Goal: Information Seeking & Learning: Learn about a topic

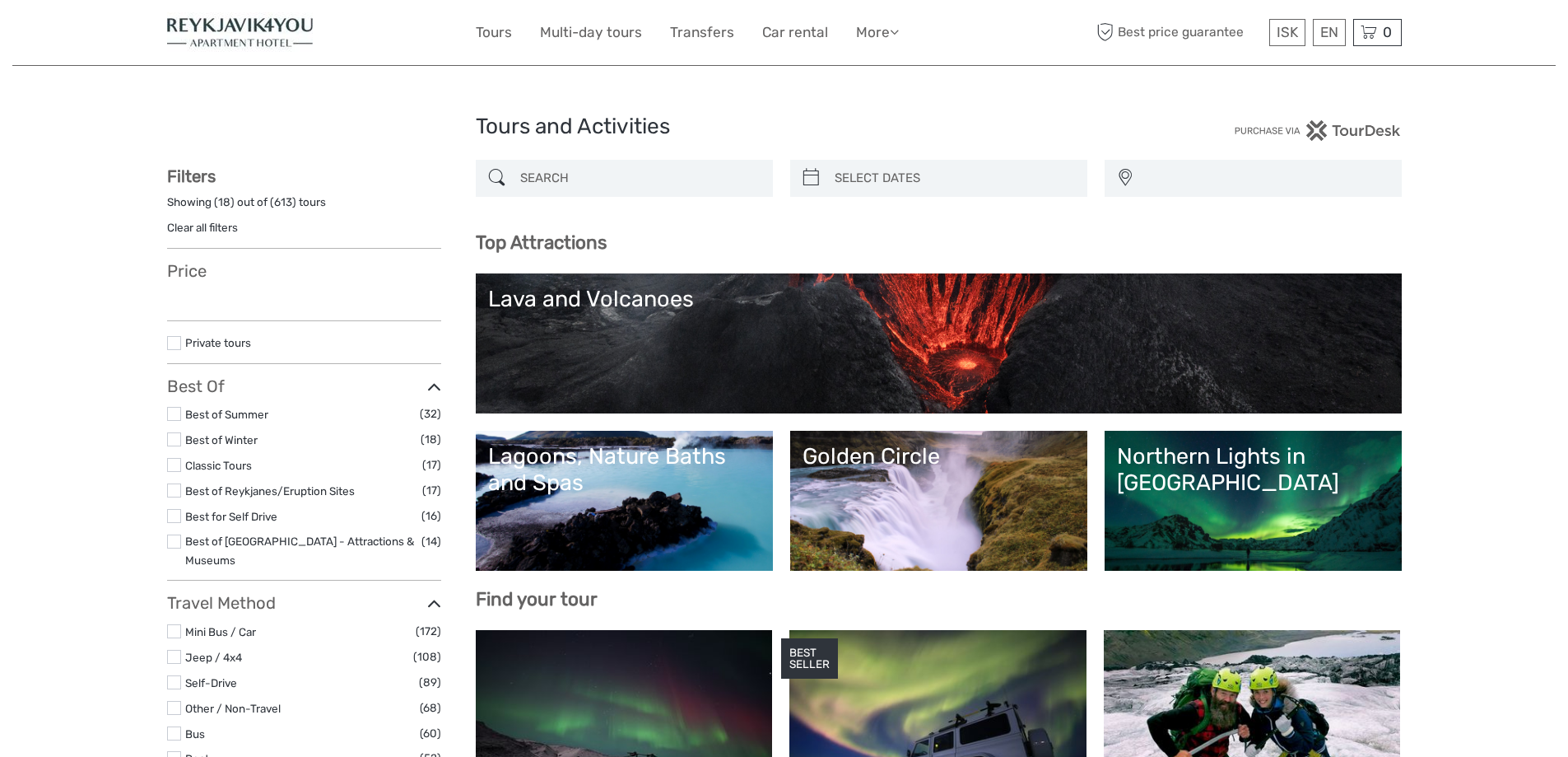
select select
click at [554, 179] on input "search" at bounding box center [639, 179] width 251 height 29
type input "north"
select select
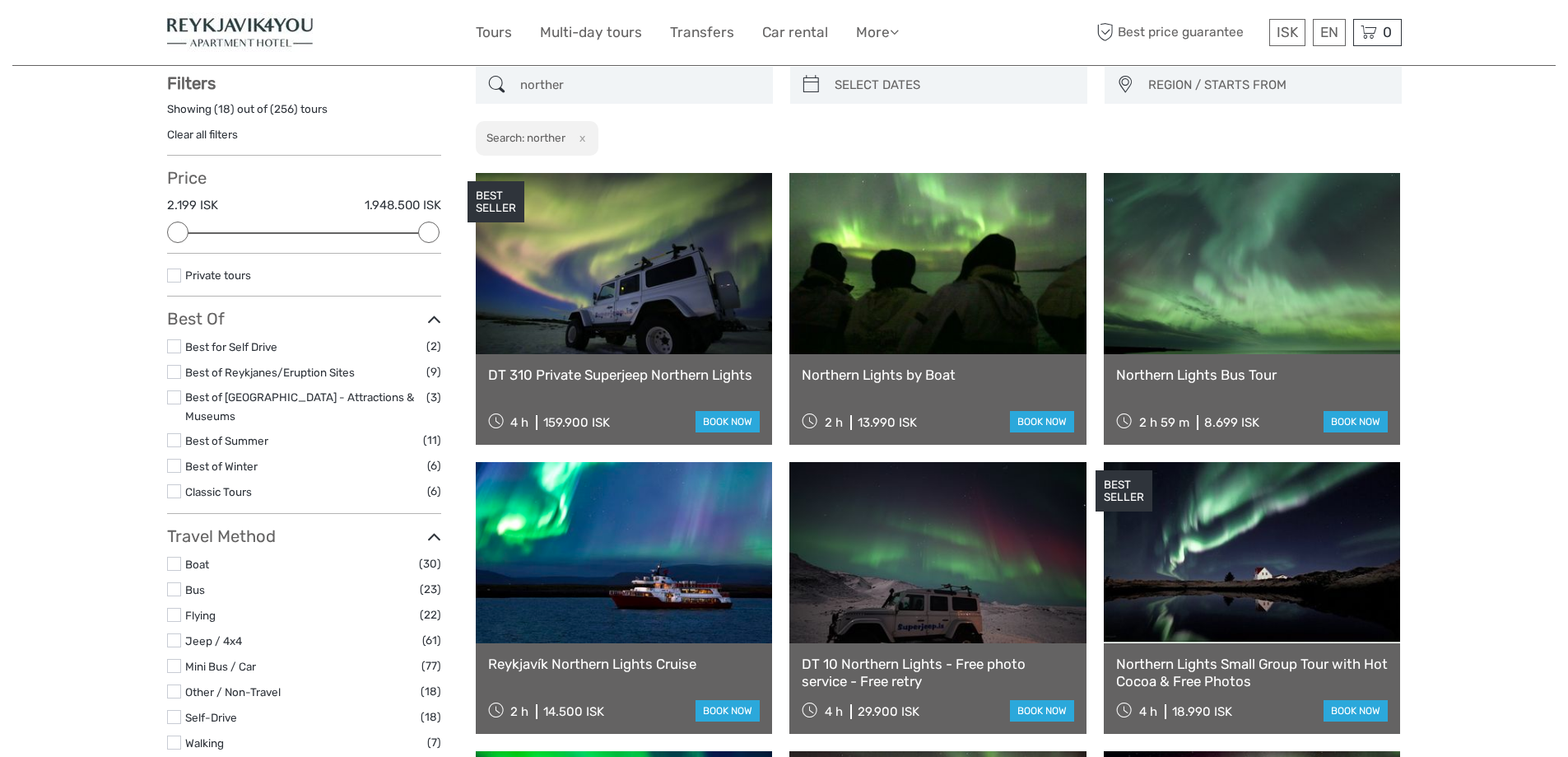
scroll to position [94, 0]
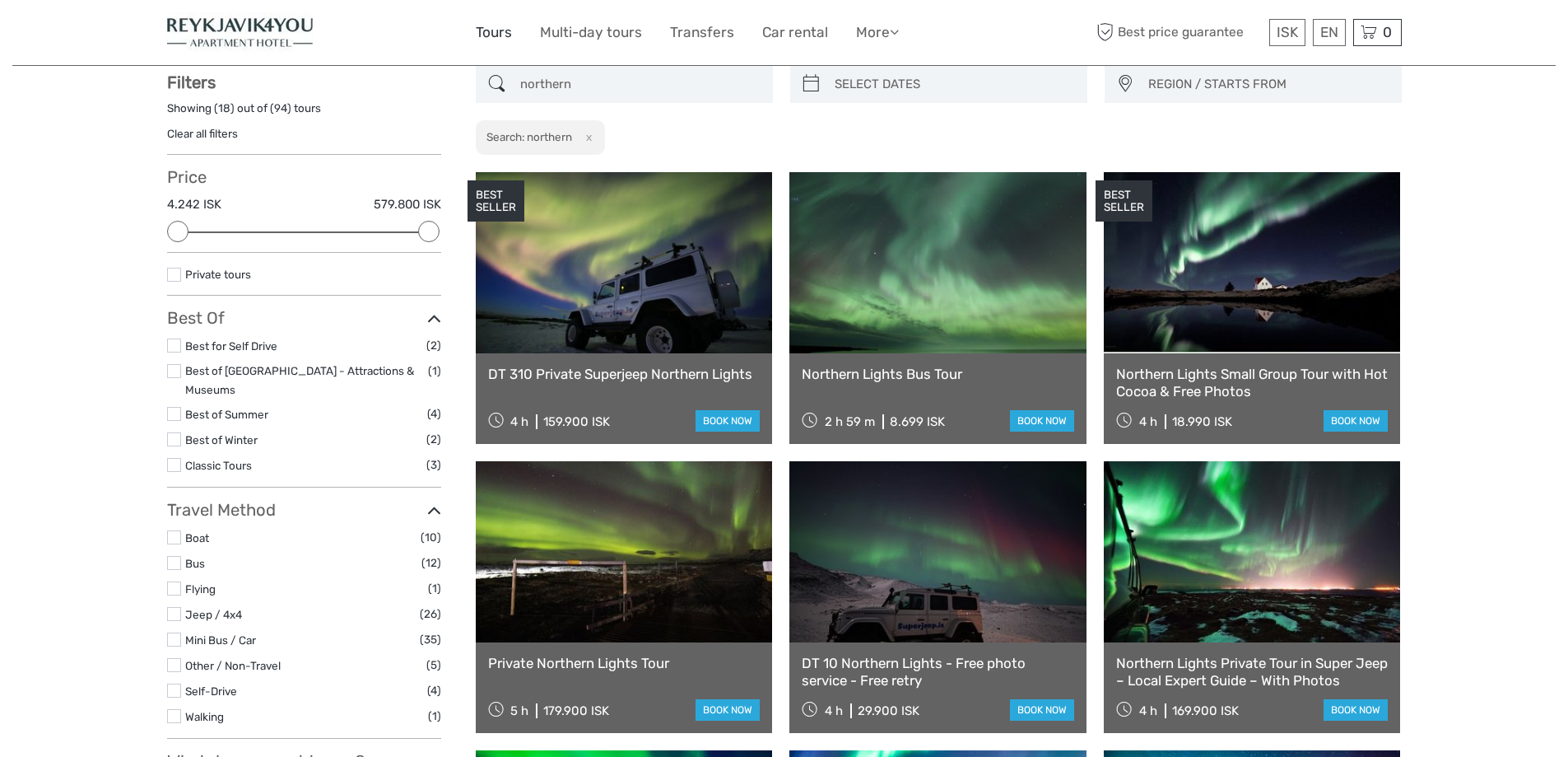
type input "northern"
click at [503, 33] on link "Tours" at bounding box center [494, 32] width 36 height 24
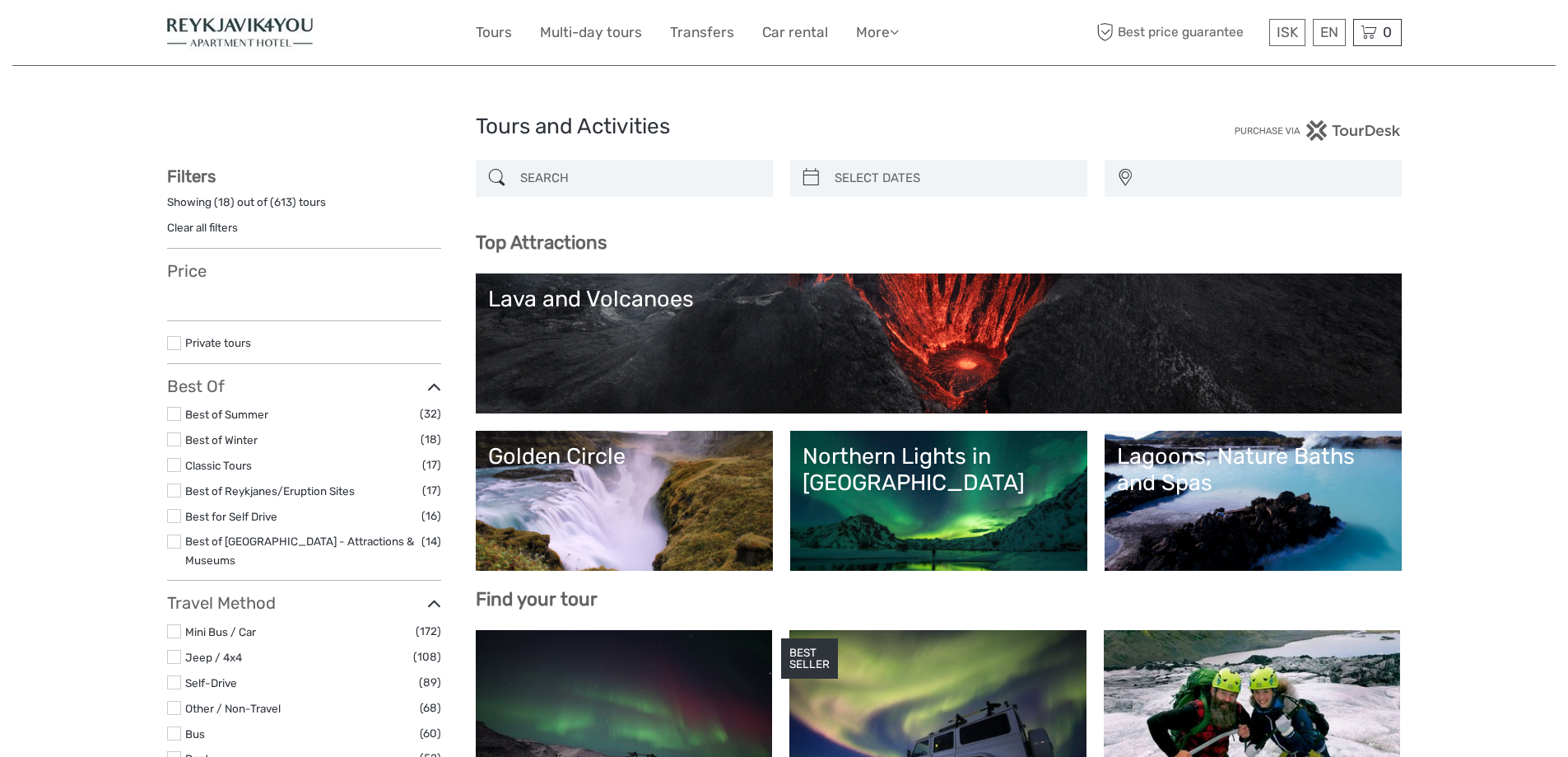
select select
click at [601, 179] on input "search" at bounding box center [639, 179] width 251 height 29
select select
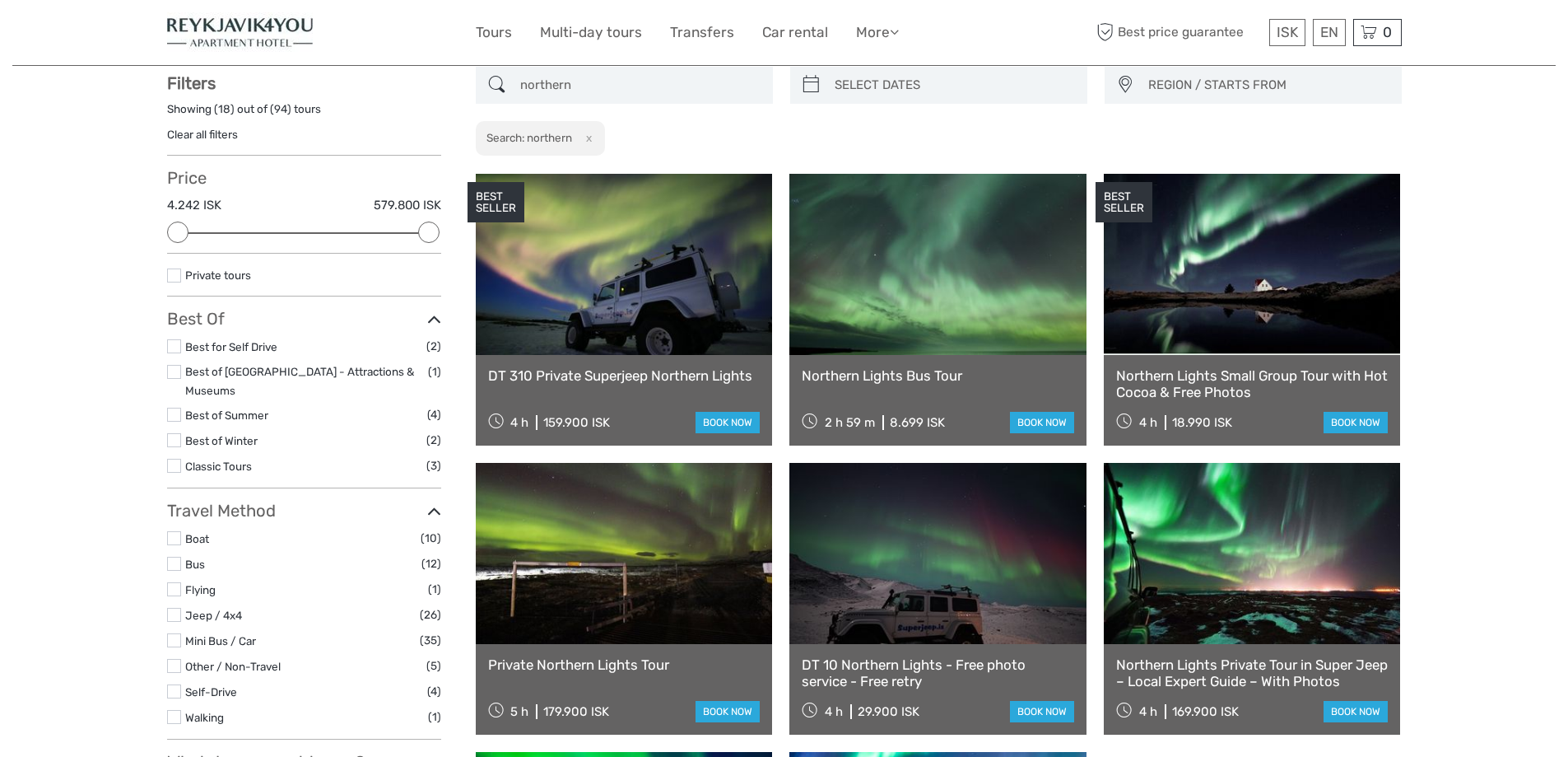
scroll to position [94, 0]
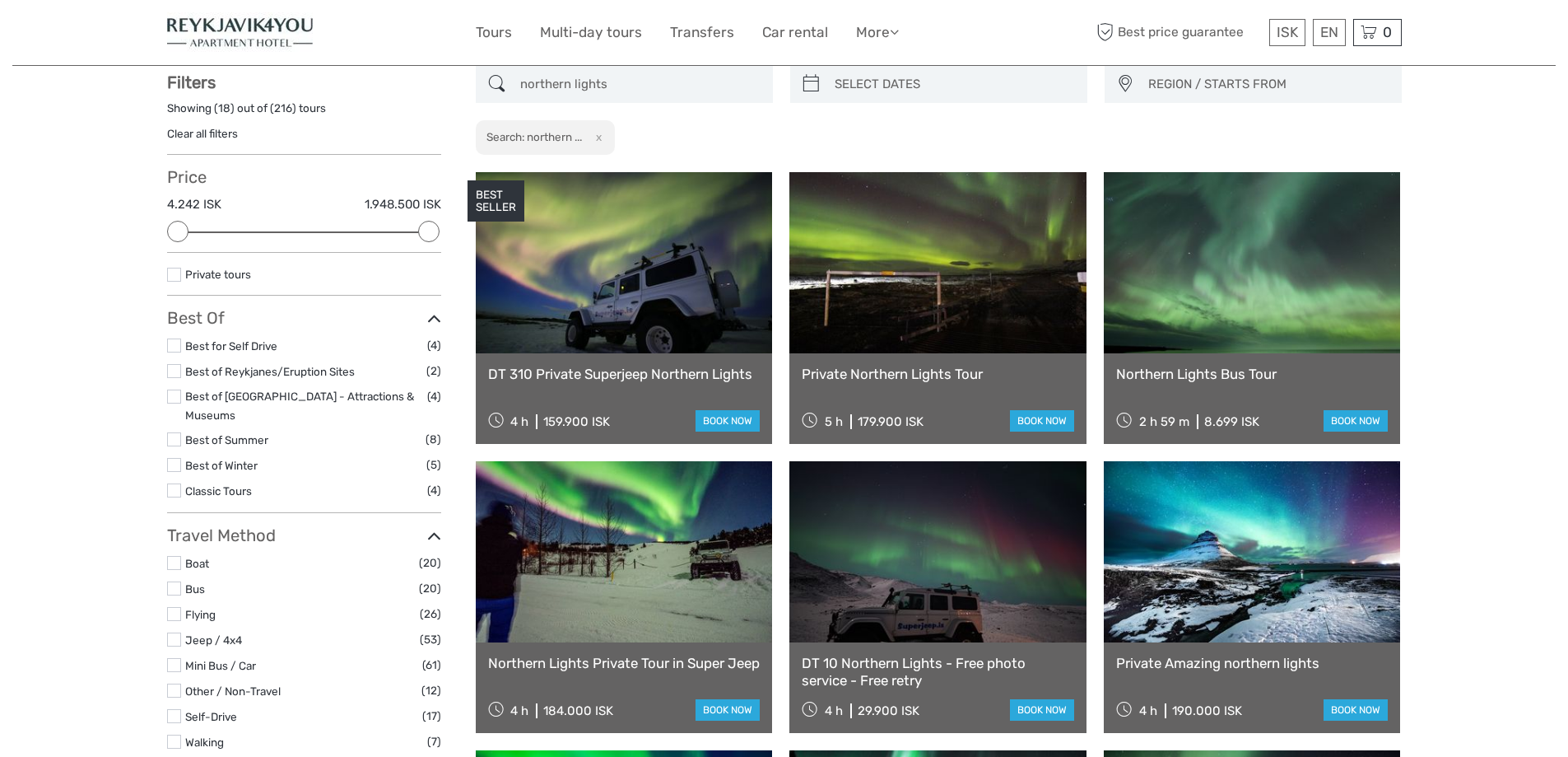
type input "northern lights"
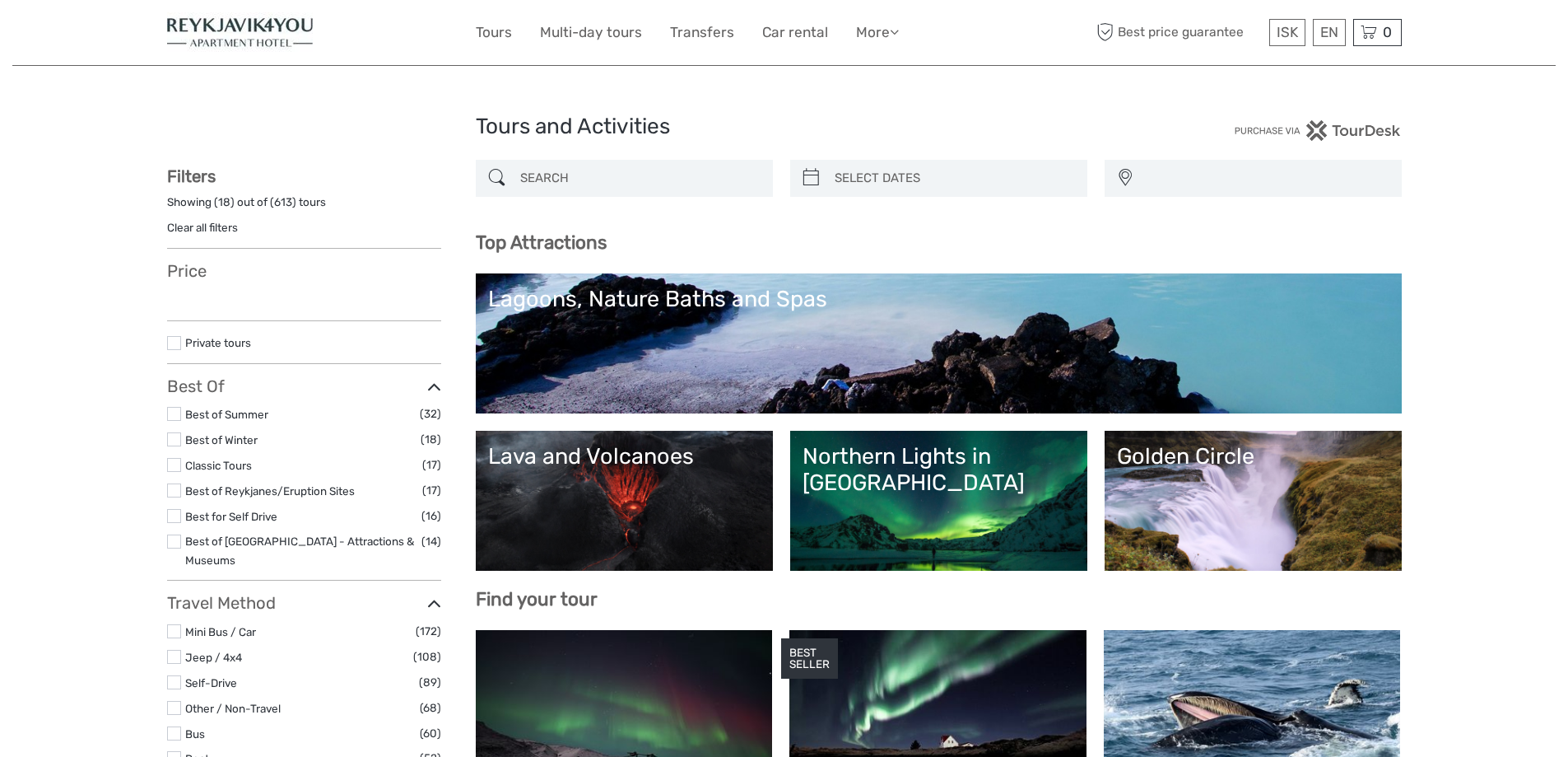
select select
